Goal: Task Accomplishment & Management: Use online tool/utility

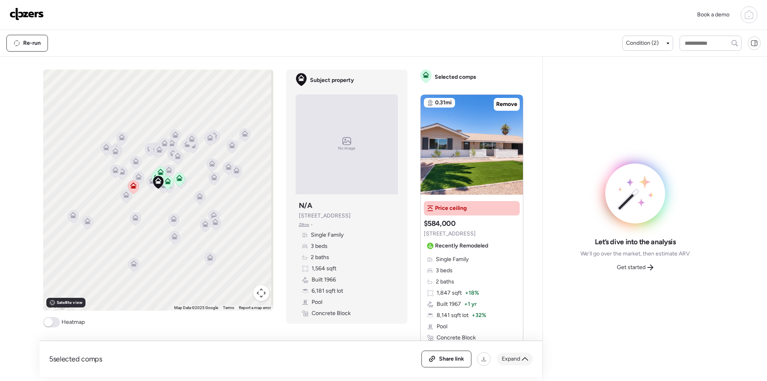
click at [517, 360] on span "Expand" at bounding box center [511, 359] width 18 height 8
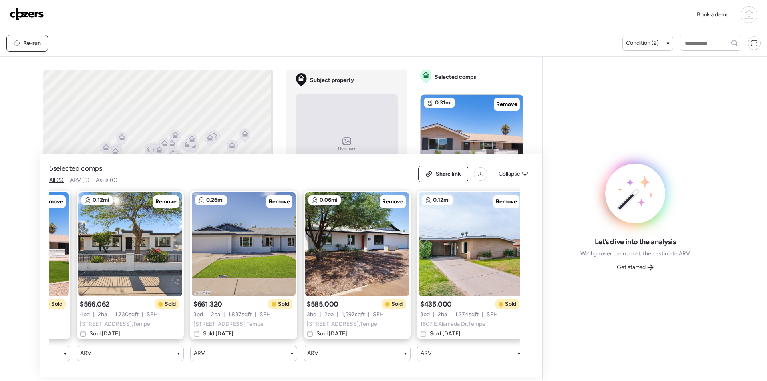
scroll to position [0, 103]
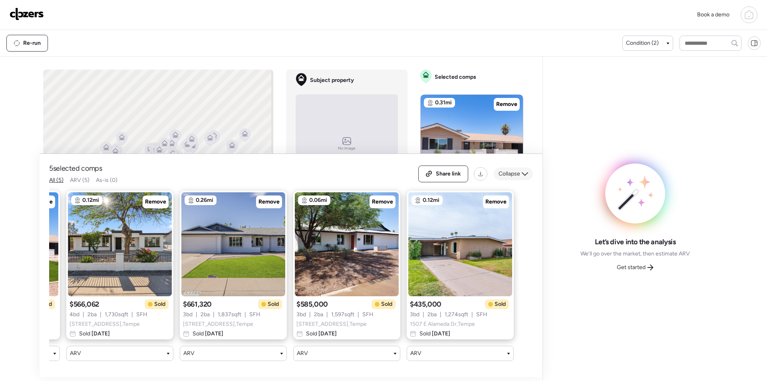
click at [511, 170] on span "Collapse" at bounding box center [510, 174] width 22 height 8
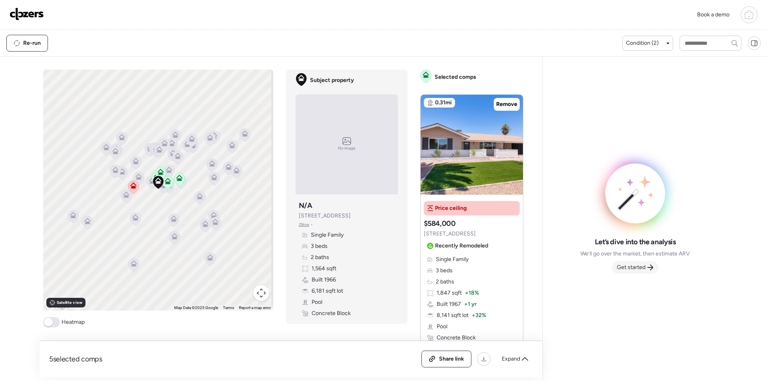
click at [644, 266] on span "Get started" at bounding box center [631, 267] width 29 height 8
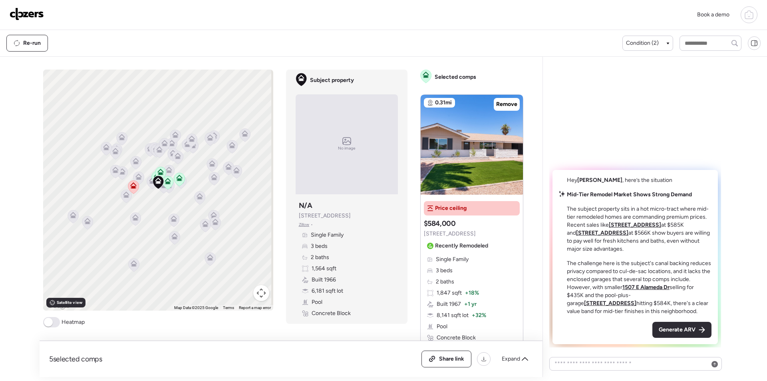
click at [675, 330] on span "Generate ARV" at bounding box center [677, 330] width 37 height 8
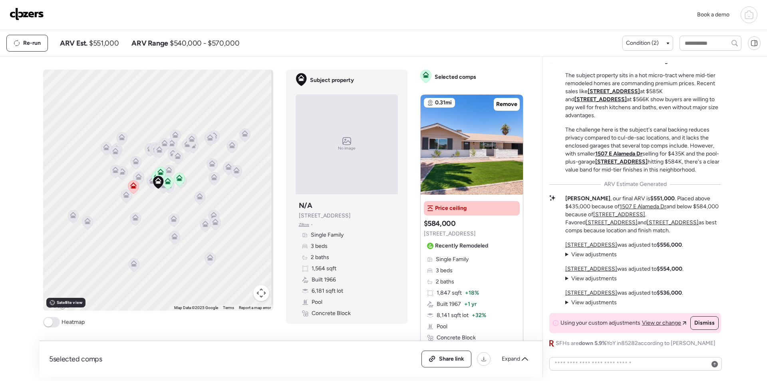
click at [113, 46] on span "$551,000" at bounding box center [104, 43] width 30 height 10
copy span "551,000"
click at [28, 13] on img at bounding box center [27, 14] width 34 height 13
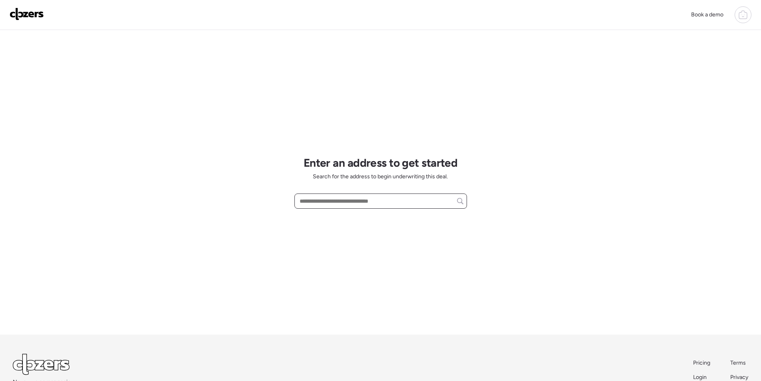
click at [334, 202] on input "text" at bounding box center [380, 200] width 165 height 11
paste input "**********"
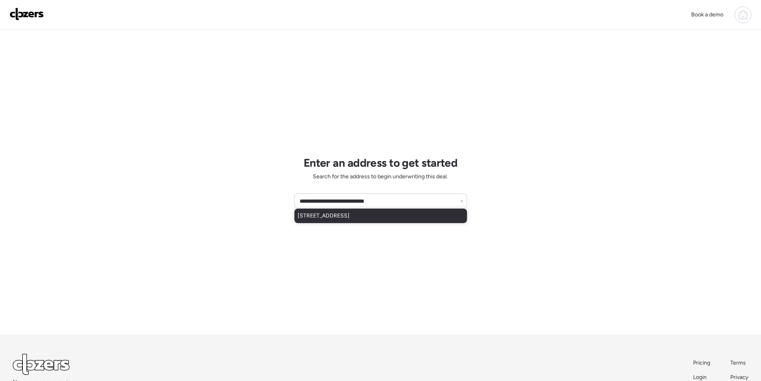
click at [322, 217] on span "3047 E Elm St, Phoenix, AZ, 85016" at bounding box center [324, 216] width 52 height 8
type input "**********"
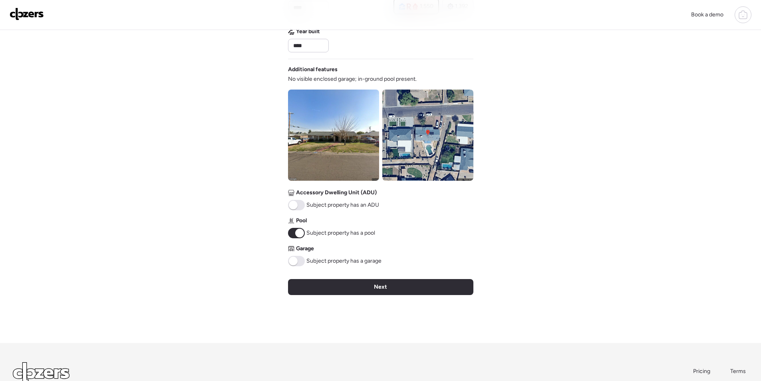
scroll to position [250, 0]
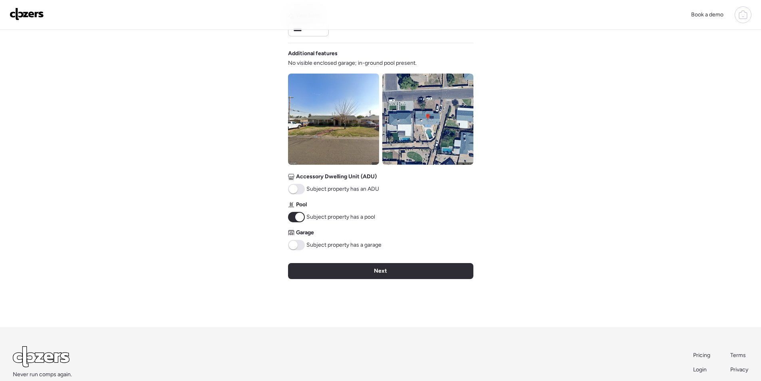
click at [343, 135] on img at bounding box center [333, 119] width 91 height 91
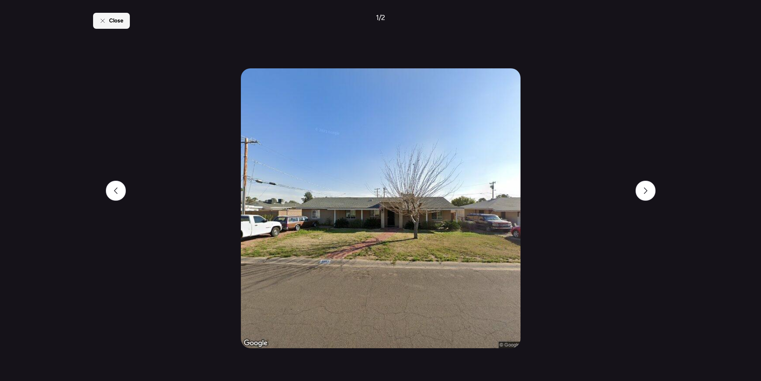
click at [110, 13] on div "Close" at bounding box center [111, 21] width 37 height 16
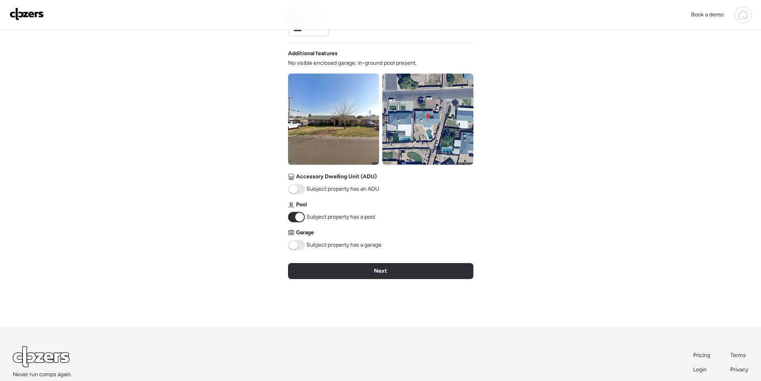
drag, startPoint x: 334, startPoint y: 267, endPoint x: 341, endPoint y: 268, distance: 7.6
click at [334, 267] on div "Next" at bounding box center [380, 271] width 185 height 16
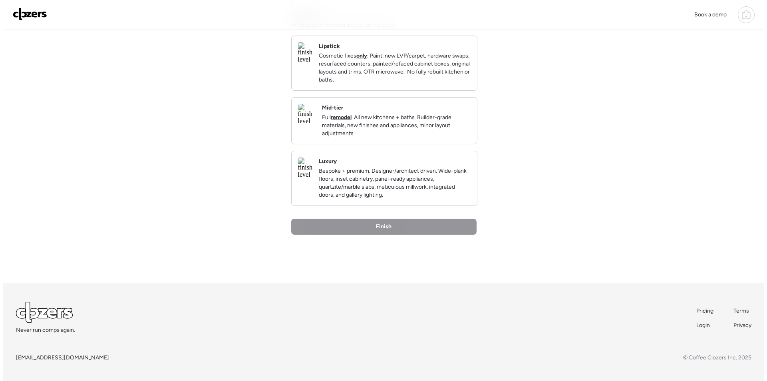
scroll to position [0, 0]
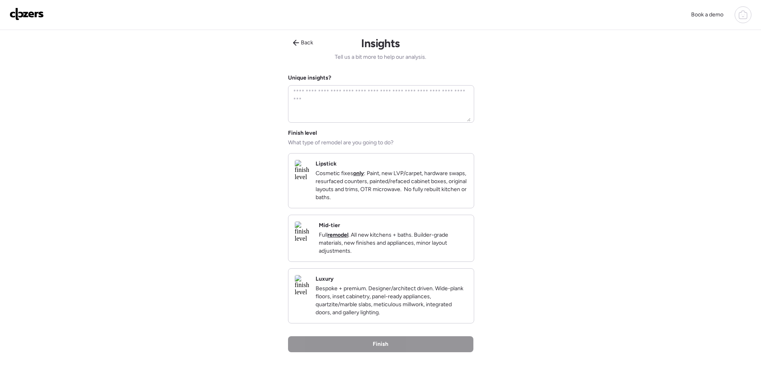
click at [439, 239] on div "Mid-tier Full remodel . All new kitchens + baths. Builder-grade materials, new …" at bounding box center [393, 238] width 149 height 34
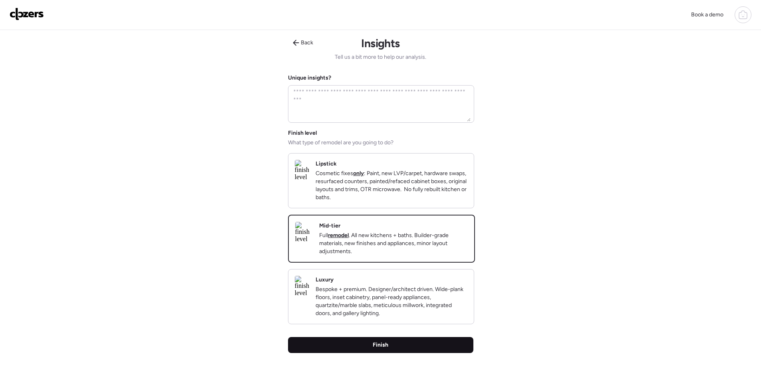
click at [433, 353] on div "Finish" at bounding box center [380, 345] width 185 height 16
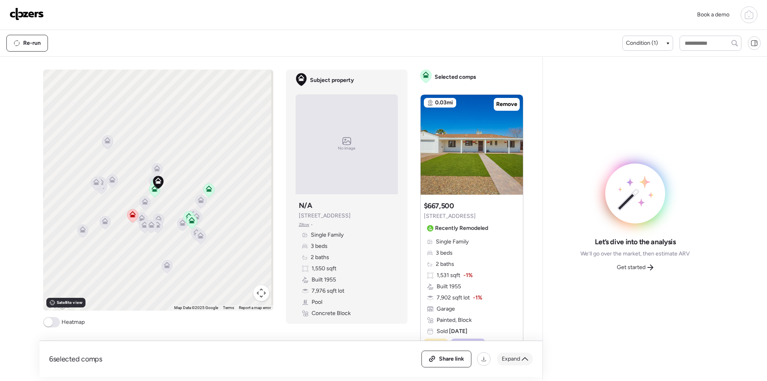
click at [509, 357] on span "Expand" at bounding box center [511, 359] width 18 height 8
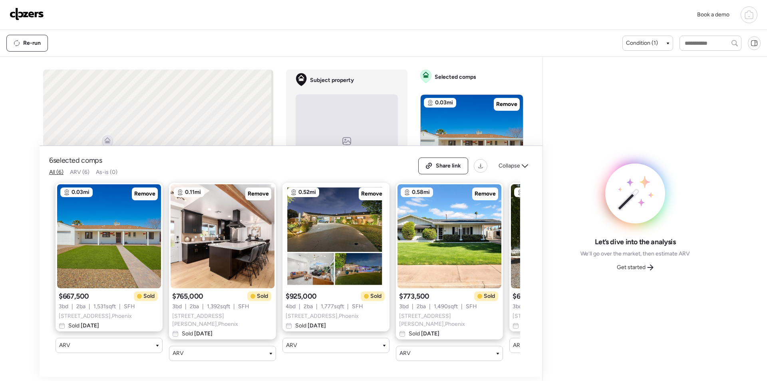
scroll to position [0, 216]
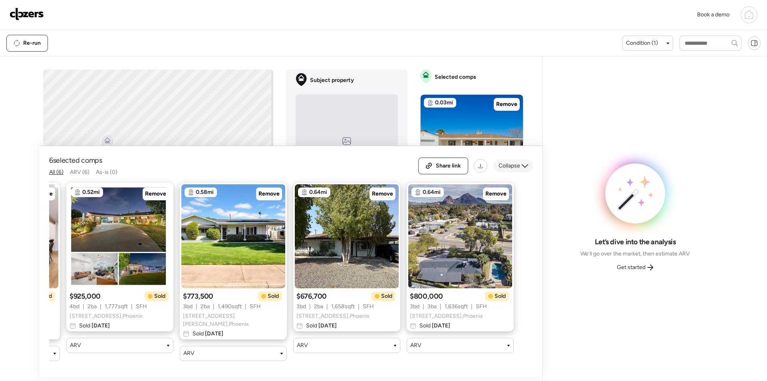
click at [512, 167] on span "Collapse" at bounding box center [510, 166] width 22 height 8
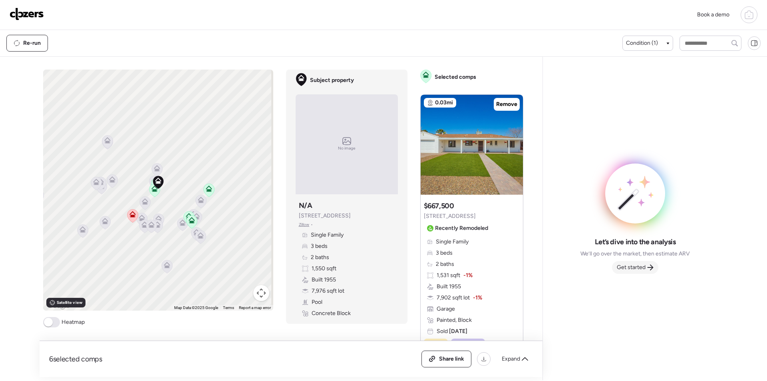
drag, startPoint x: 632, startPoint y: 262, endPoint x: 644, endPoint y: 273, distance: 16.1
click at [634, 263] on div "Get started" at bounding box center [635, 267] width 46 height 13
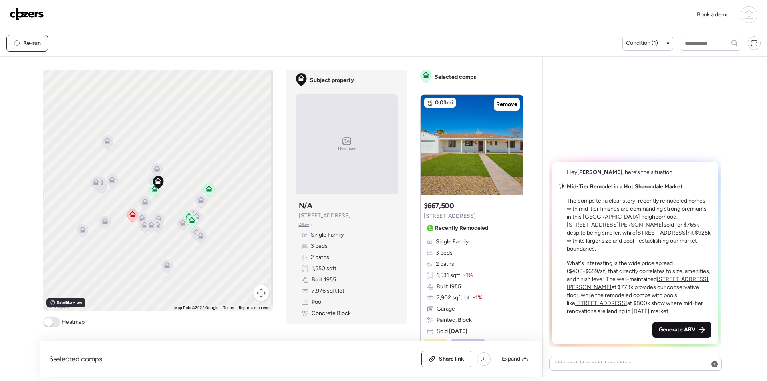
click at [688, 330] on span "Generate ARV" at bounding box center [677, 330] width 37 height 8
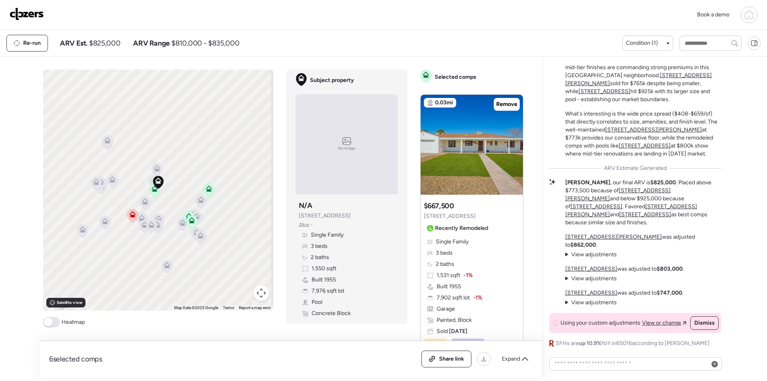
click at [112, 42] on span "$825,000" at bounding box center [104, 43] width 31 height 10
copy span "825,000"
click at [38, 10] on img at bounding box center [27, 14] width 34 height 13
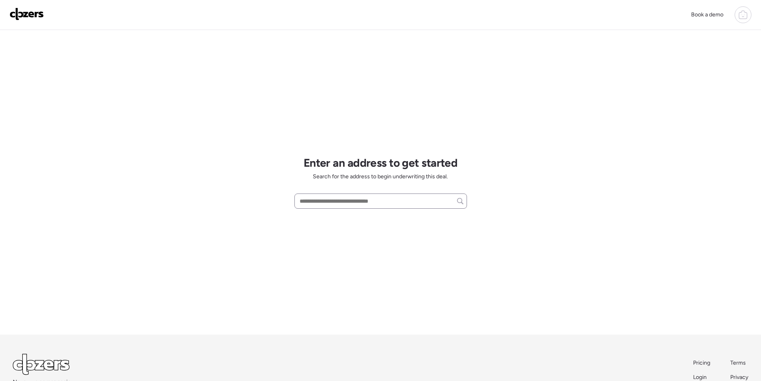
click at [332, 194] on div at bounding box center [380, 200] width 173 height 15
click at [332, 197] on input "text" at bounding box center [380, 200] width 165 height 11
paste input "**********"
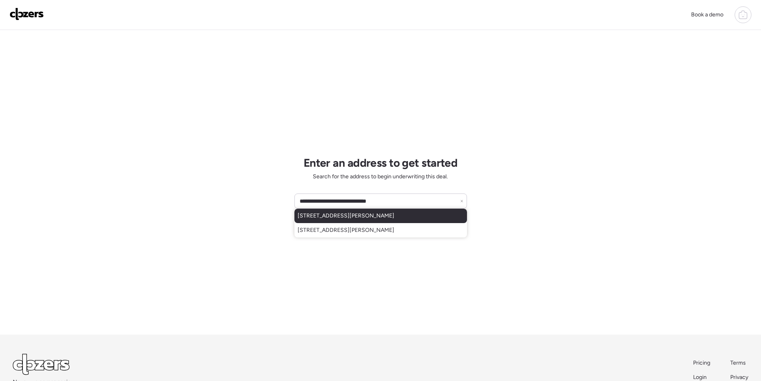
click at [383, 220] on span "[STREET_ADDRESS][PERSON_NAME]" at bounding box center [346, 216] width 97 height 8
type input "**********"
